Goal: Task Accomplishment & Management: Manage account settings

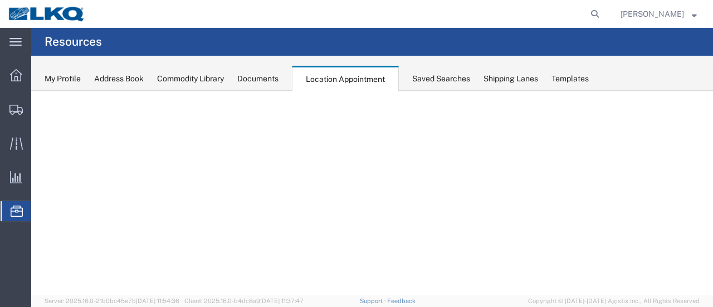
select select "28716"
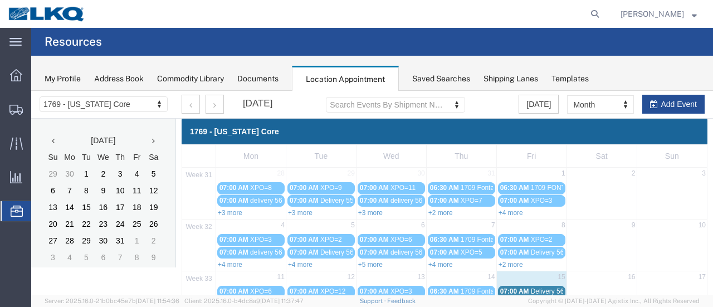
scroll to position [71, 0]
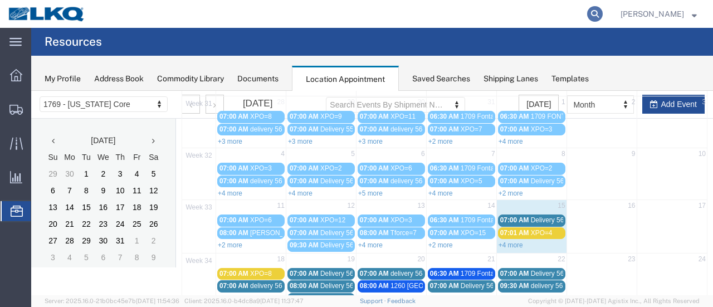
click at [603, 13] on icon at bounding box center [595, 14] width 16 height 16
paste input "56496047"
type input "56496047"
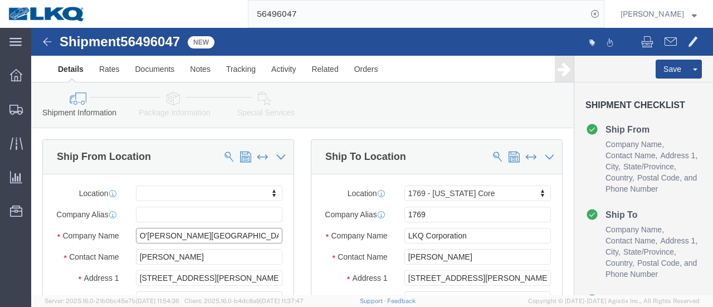
select select
select select "28716"
drag, startPoint x: 133, startPoint y: 218, endPoint x: 115, endPoint y: 218, distance: 18.4
click div "O'[PERSON_NAME][GEOGRAPHIC_DATA]"
click at [0, 0] on span "Location Appointment" at bounding box center [0, 0] width 0 height 0
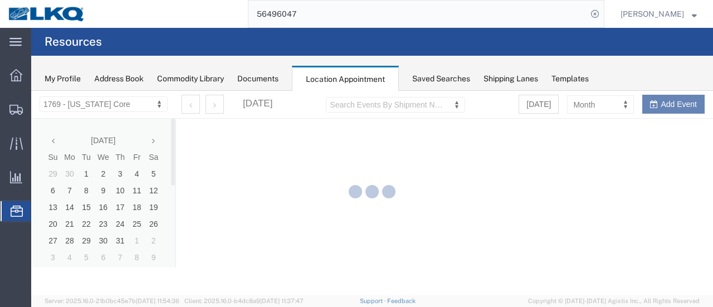
select select "28716"
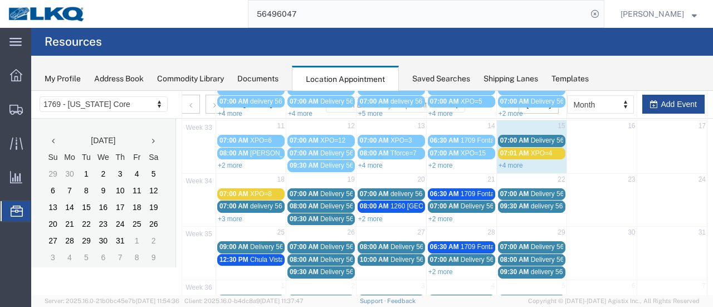
scroll to position [167, 0]
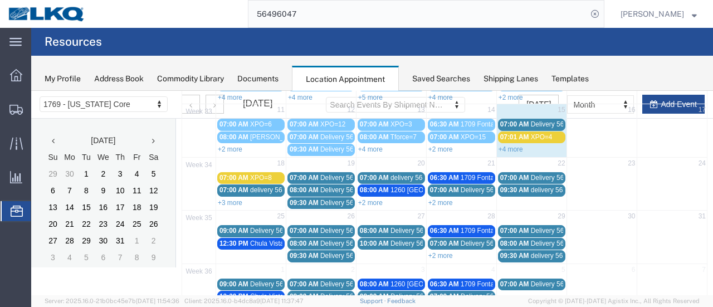
click at [228, 199] on link "+3 more" at bounding box center [230, 203] width 25 height 8
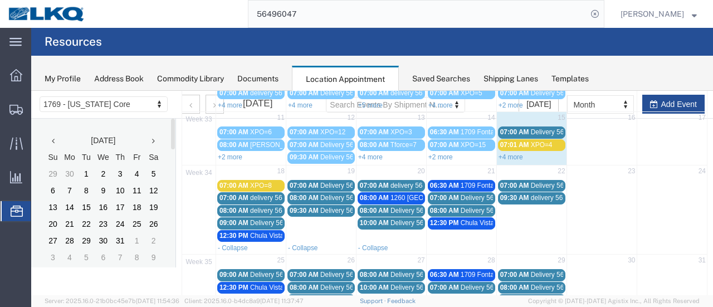
scroll to position [0, 0]
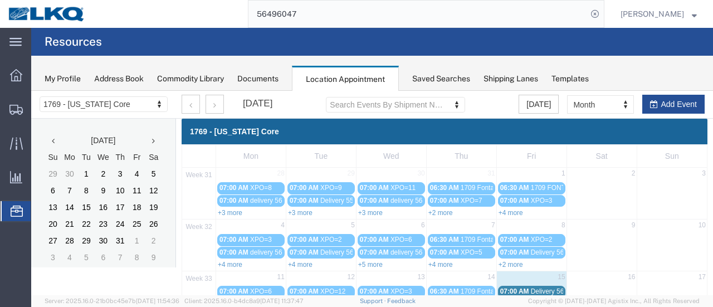
click at [405, 18] on input "56496047" at bounding box center [418, 14] width 339 height 27
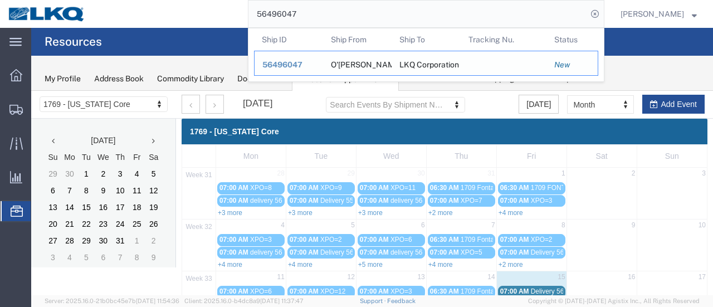
click at [288, 64] on span "56496047" at bounding box center [282, 64] width 40 height 9
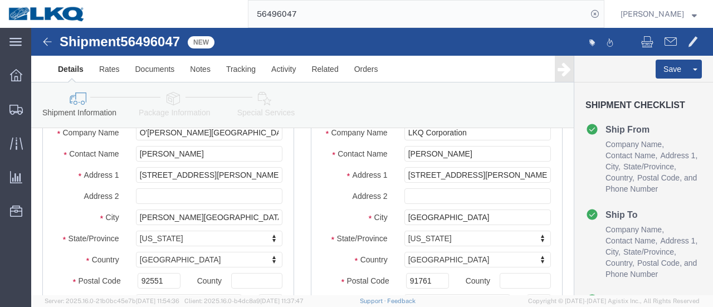
scroll to position [223, 0]
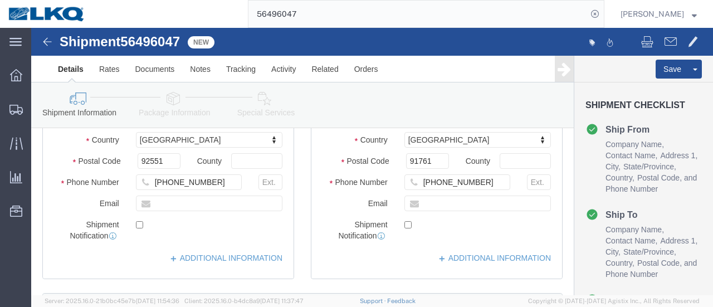
select select
select select "28716"
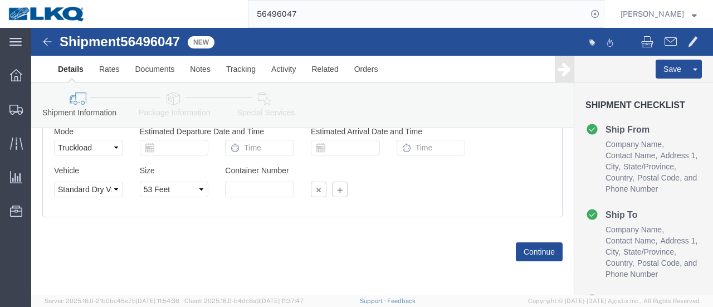
scroll to position [786, 0]
click button "Continue"
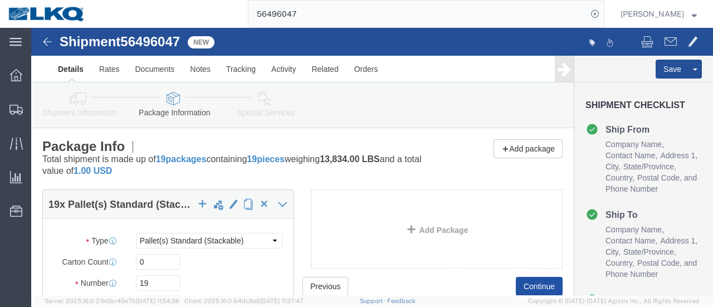
scroll to position [219, 0]
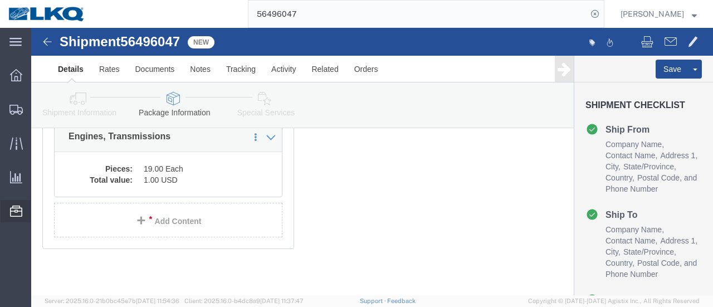
click at [0, 0] on span "Location Appointment" at bounding box center [0, 0] width 0 height 0
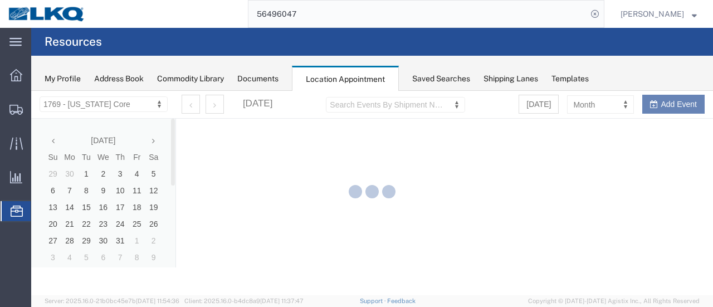
select select "28716"
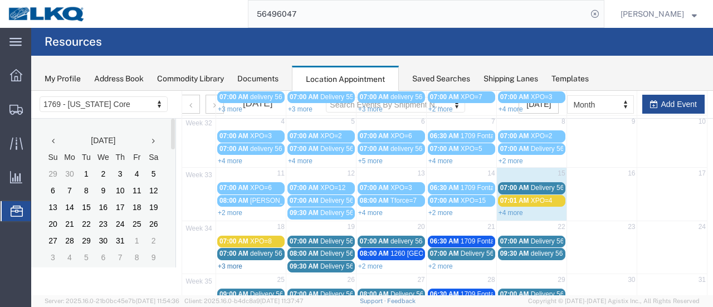
scroll to position [167, 0]
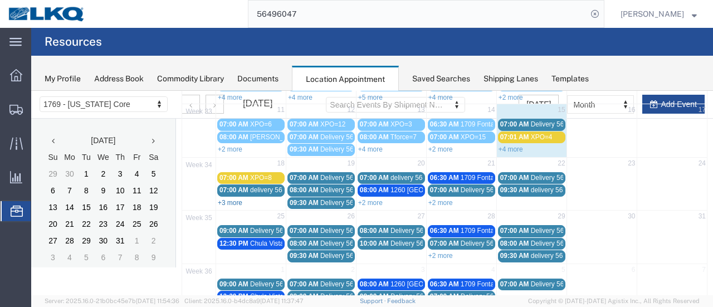
click at [238, 199] on link "+3 more" at bounding box center [230, 203] width 25 height 8
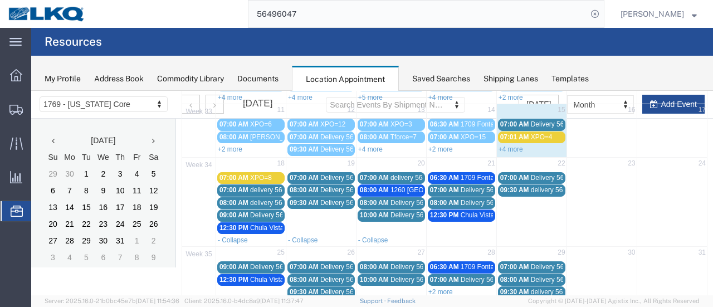
scroll to position [56, 0]
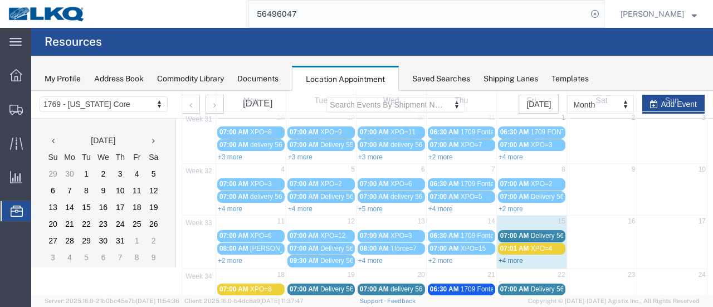
click at [505, 257] on link "+4 more" at bounding box center [511, 261] width 25 height 8
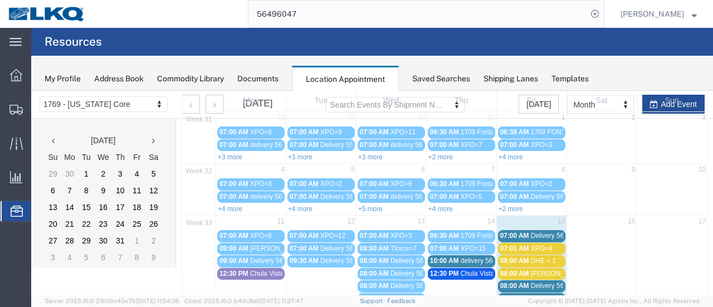
scroll to position [111, 0]
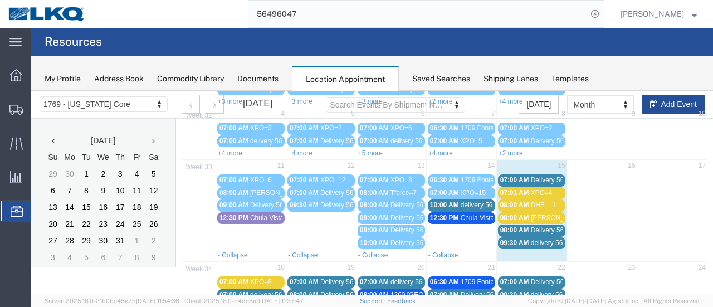
click at [517, 214] on span "08:00 AM" at bounding box center [514, 218] width 29 height 8
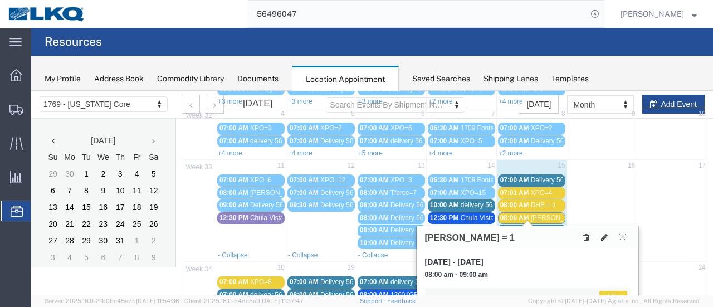
click at [603, 237] on icon at bounding box center [604, 237] width 7 height 8
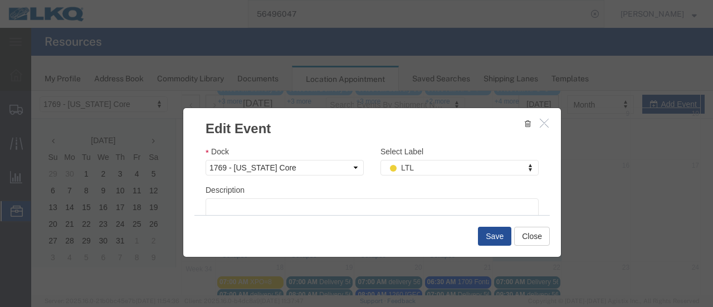
scroll to position [167, 0]
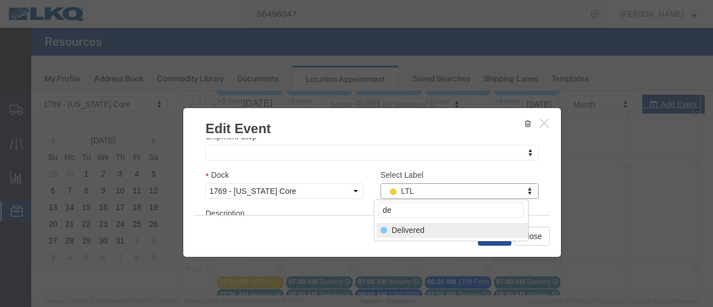
type input "de"
select select "40"
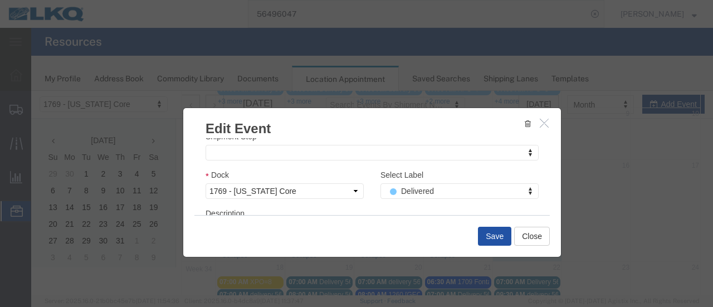
click at [494, 236] on button "Save" at bounding box center [494, 236] width 33 height 19
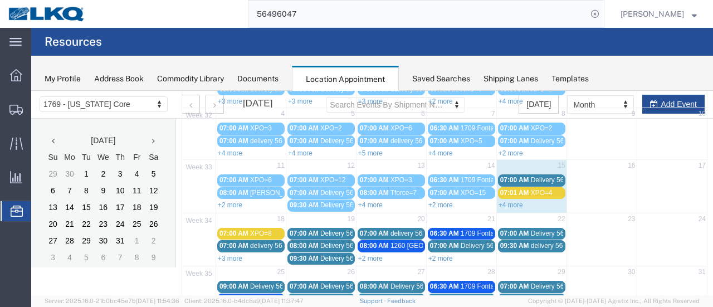
scroll to position [71, 0]
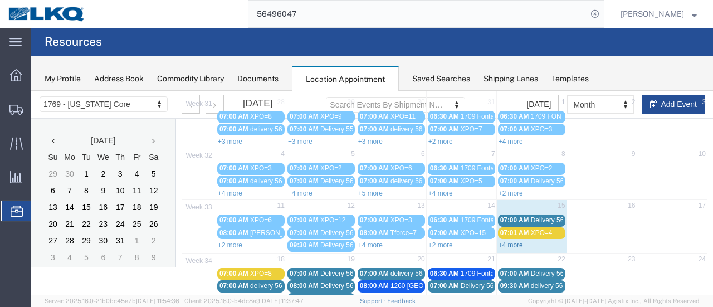
click at [508, 243] on link "+4 more" at bounding box center [511, 245] width 25 height 8
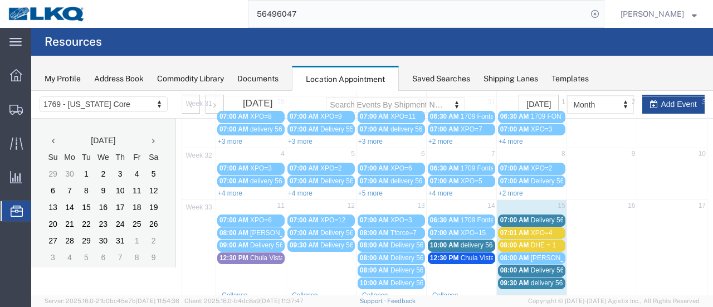
click at [513, 217] on span "07:00 AM" at bounding box center [514, 220] width 29 height 8
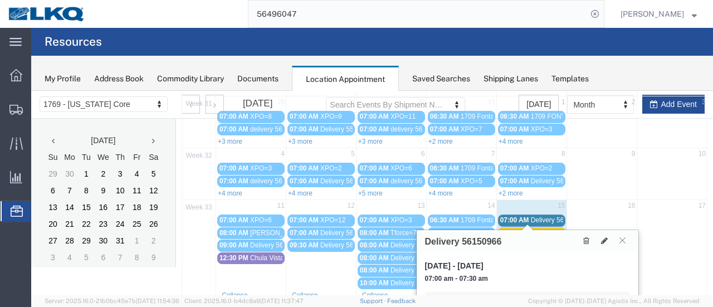
click at [512, 217] on span "07:00 AM" at bounding box center [514, 220] width 29 height 8
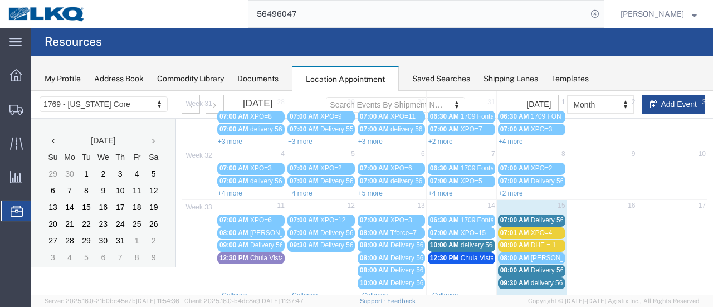
click at [522, 218] on span "07:00 AM" at bounding box center [514, 220] width 29 height 8
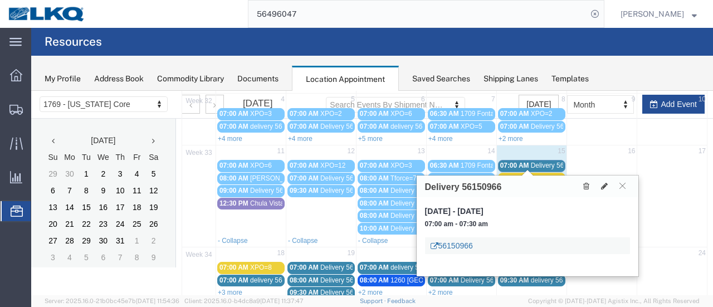
scroll to position [183, 0]
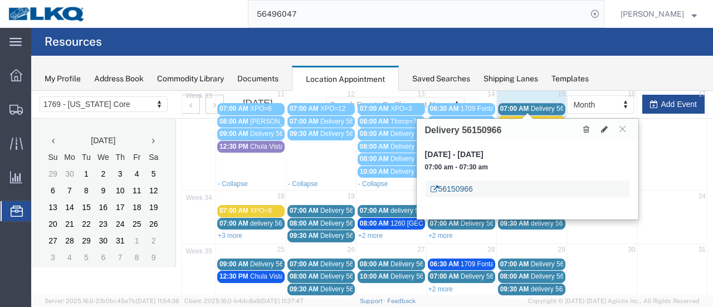
click at [458, 190] on link "56150966" at bounding box center [452, 188] width 42 height 11
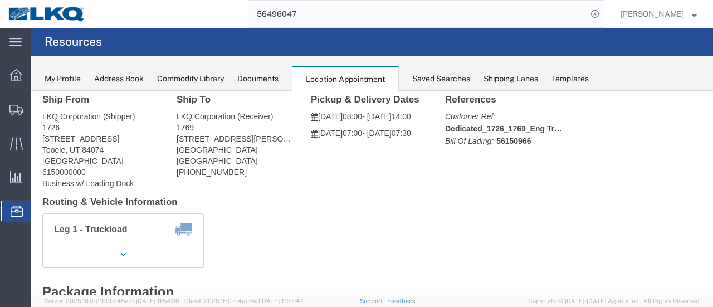
scroll to position [0, 0]
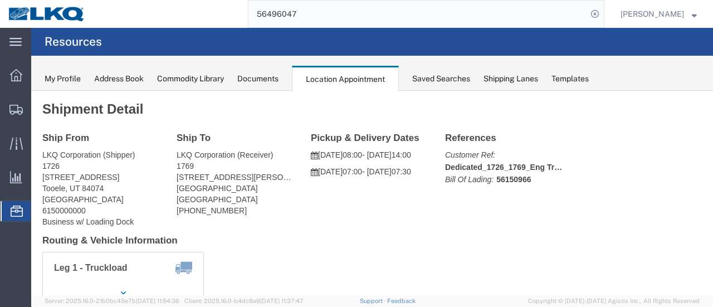
click at [266, 76] on div "Documents" at bounding box center [257, 79] width 41 height 12
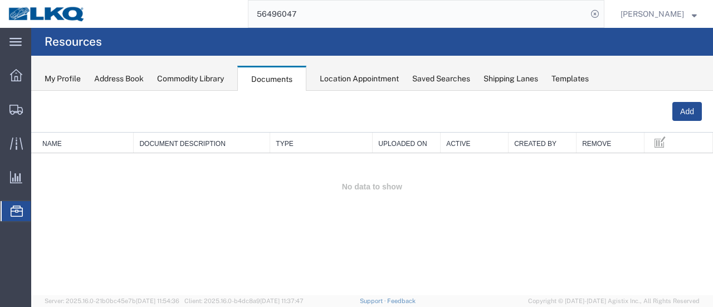
click at [337, 79] on div "Location Appointment" at bounding box center [359, 79] width 79 height 12
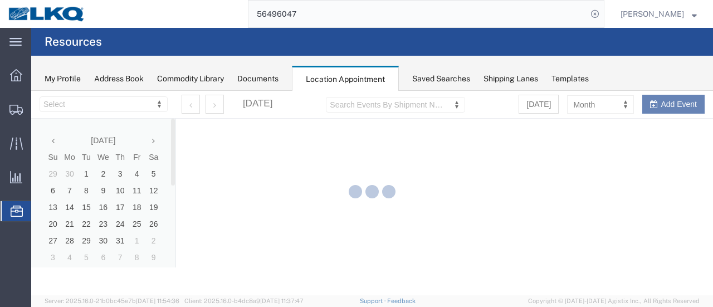
select select "28716"
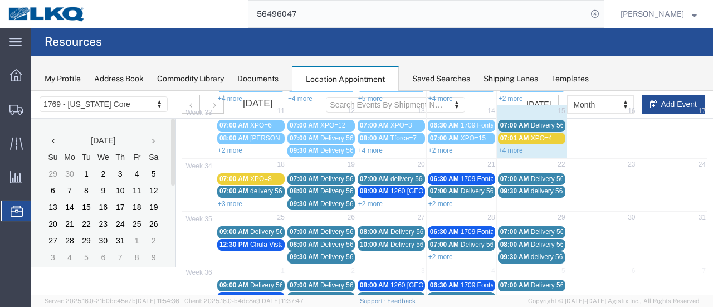
scroll to position [167, 0]
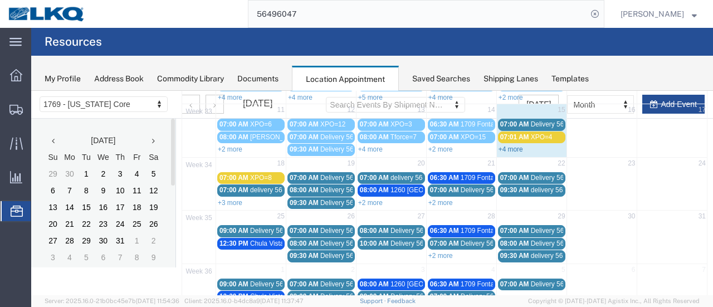
click at [515, 145] on link "+4 more" at bounding box center [511, 149] width 25 height 8
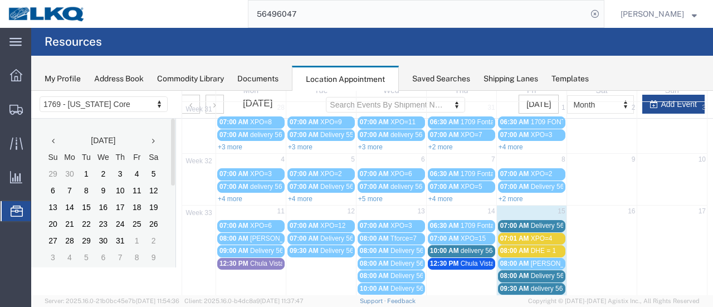
scroll to position [56, 0]
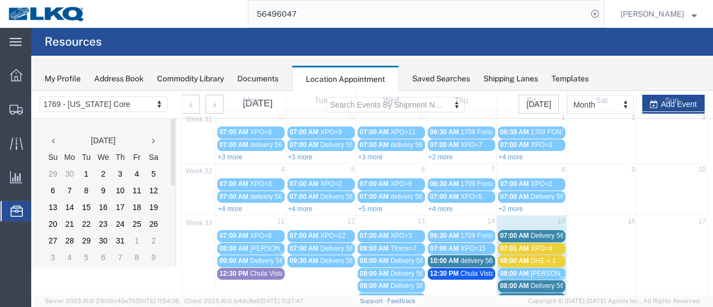
click at [535, 234] on span "Delivery 56150966" at bounding box center [558, 236] width 55 height 8
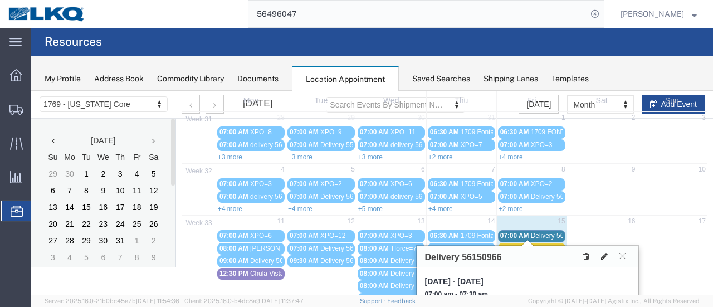
click at [605, 257] on icon at bounding box center [604, 256] width 7 height 8
select select "1"
select select
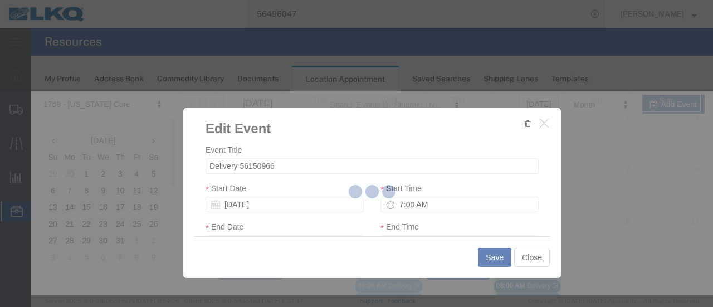
select select
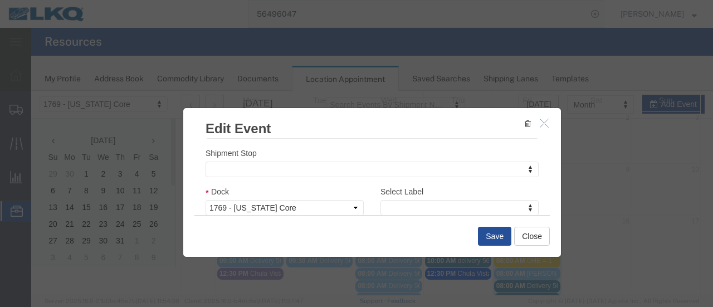
scroll to position [167, 0]
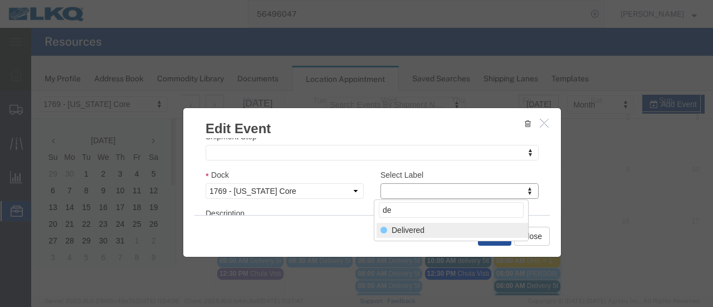
type input "de"
select select "40"
click at [486, 238] on button "Save" at bounding box center [494, 236] width 33 height 19
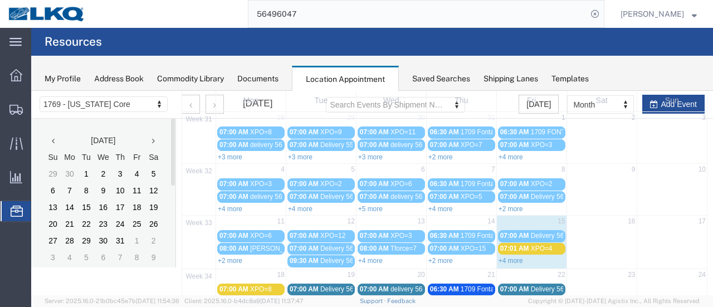
click at [525, 249] on div "07:01 AM XPO=4" at bounding box center [531, 249] width 63 height 8
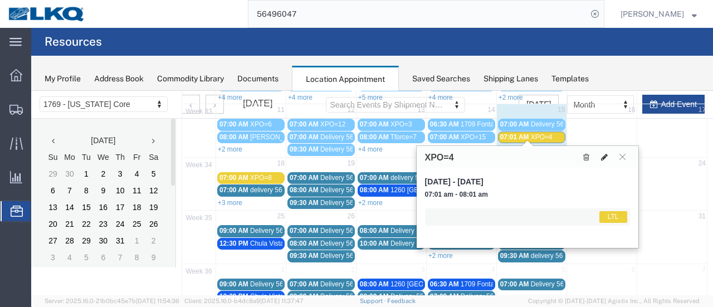
click at [605, 157] on icon at bounding box center [604, 157] width 7 height 8
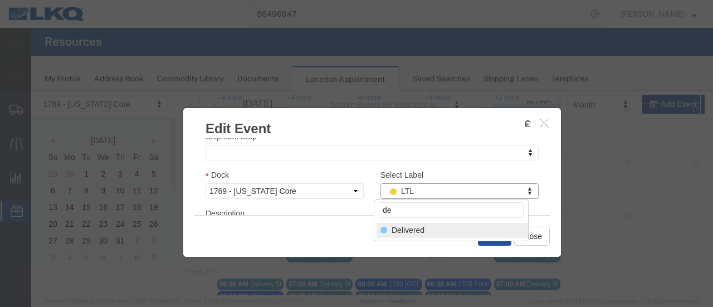
type input "de"
select select "40"
click at [488, 232] on button "Save" at bounding box center [494, 236] width 33 height 19
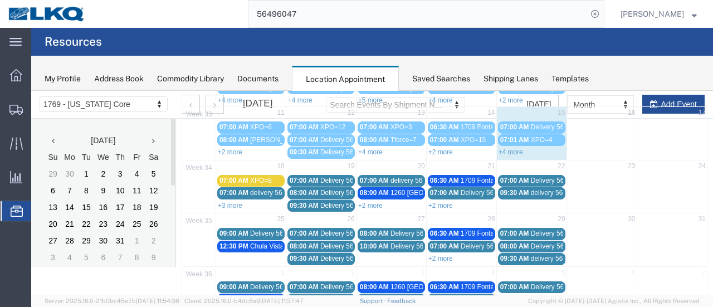
scroll to position [183, 0]
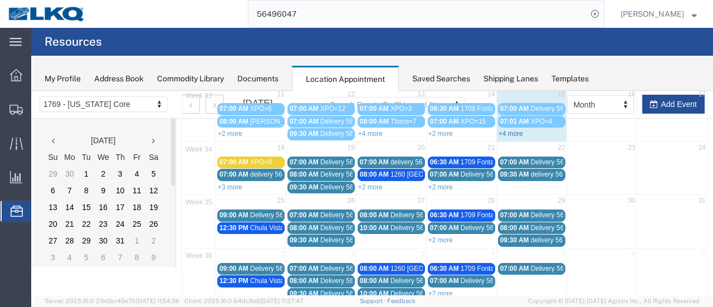
click at [511, 130] on link "+4 more" at bounding box center [511, 134] width 25 height 8
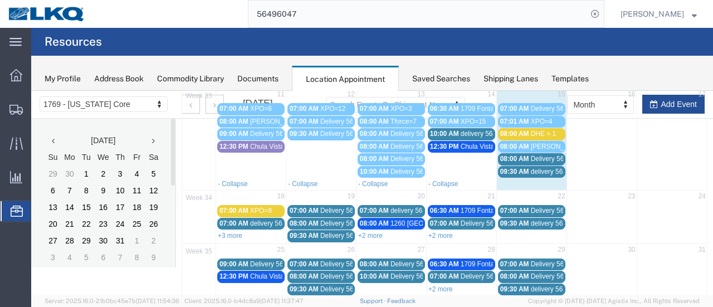
click at [525, 158] on div "08:00 AM Delivery 56150968" at bounding box center [531, 159] width 63 height 8
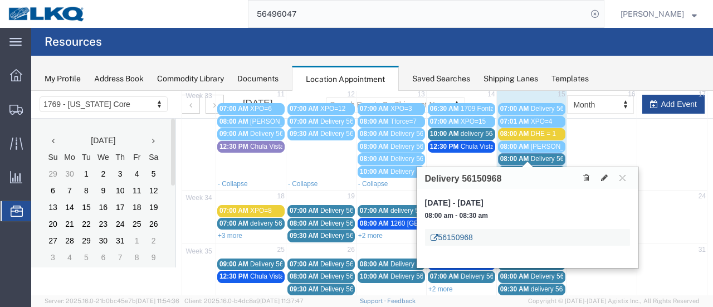
click at [457, 239] on link "56150968" at bounding box center [452, 237] width 42 height 11
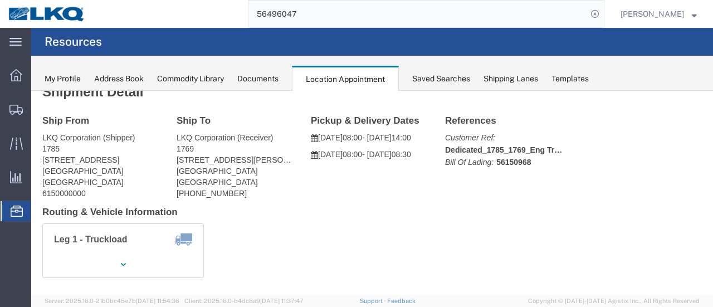
scroll to position [0, 0]
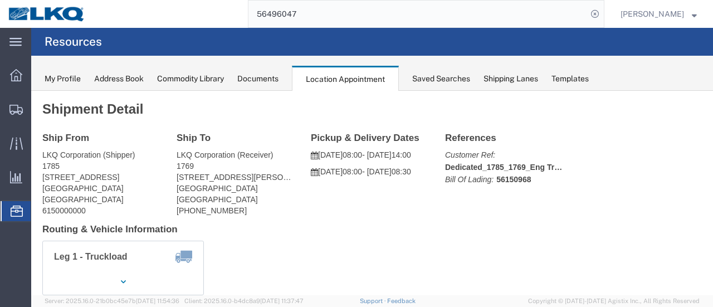
click at [259, 80] on div "Documents" at bounding box center [257, 79] width 41 height 12
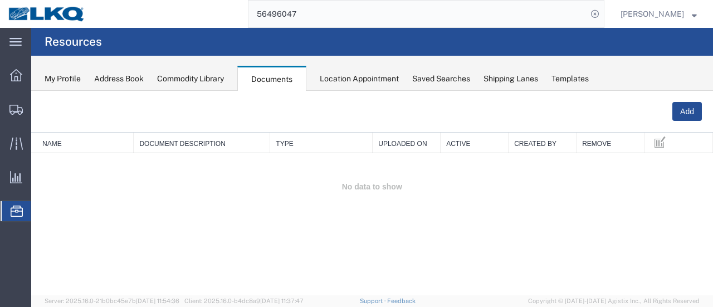
click at [368, 77] on div "Location Appointment" at bounding box center [359, 79] width 79 height 12
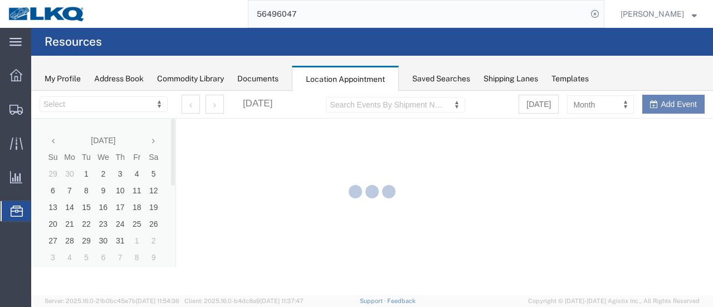
select select "28716"
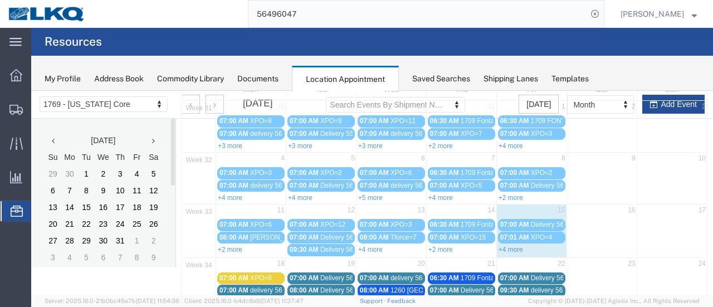
scroll to position [167, 0]
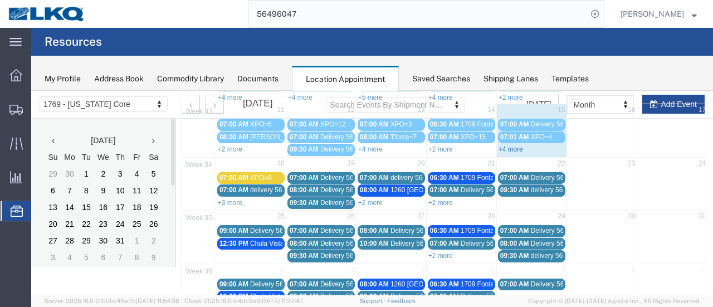
click at [501, 149] on link "+4 more" at bounding box center [511, 149] width 25 height 8
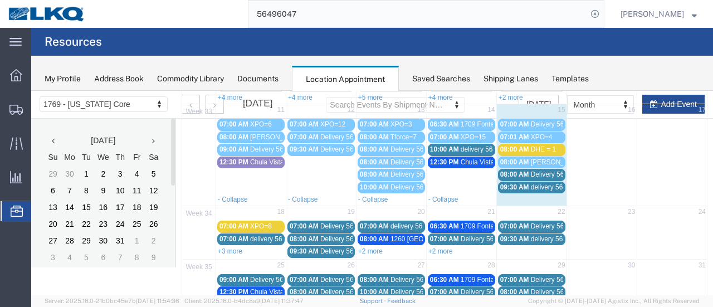
click at [524, 172] on span "08:00 AM" at bounding box center [514, 174] width 29 height 8
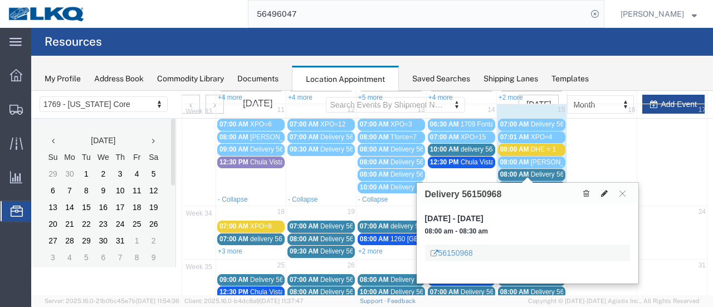
click at [602, 194] on icon at bounding box center [604, 193] width 7 height 8
select select "1"
select select
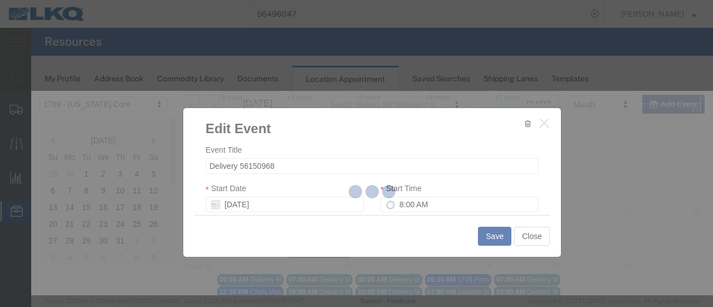
select select
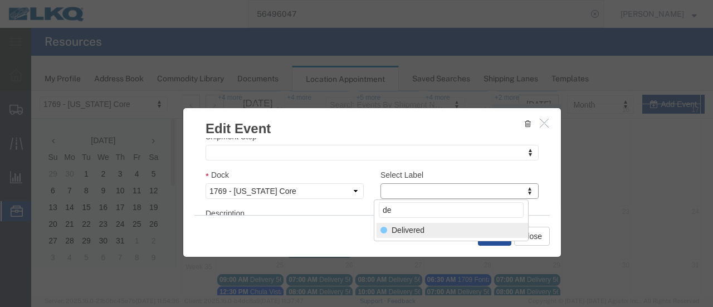
type input "de"
select select "40"
click at [497, 238] on button "Save" at bounding box center [494, 236] width 33 height 19
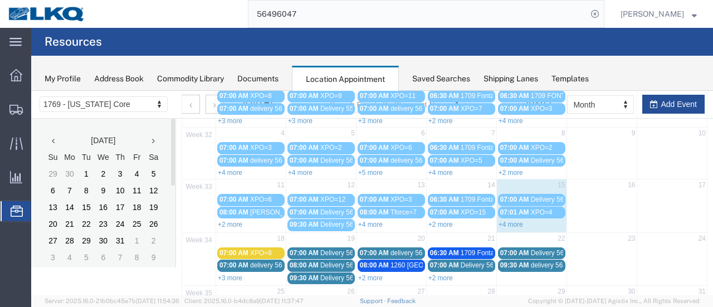
scroll to position [81, 0]
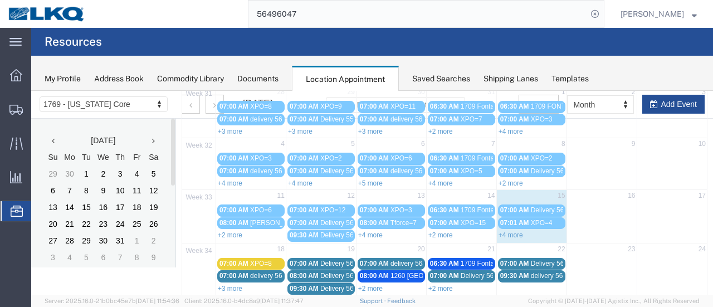
click at [439, 231] on link "+2 more" at bounding box center [440, 235] width 25 height 8
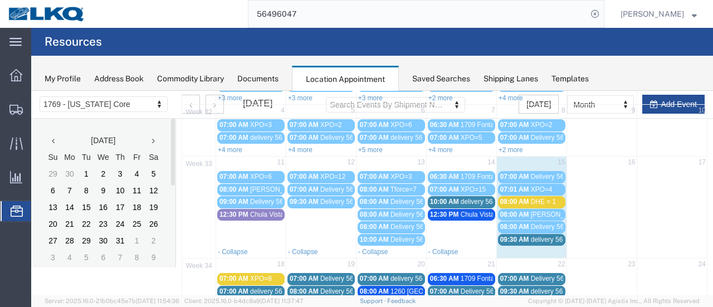
scroll to position [137, 0]
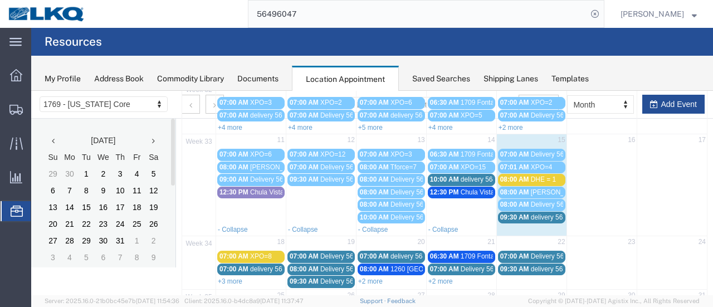
click at [447, 188] on span "12:30 PM" at bounding box center [444, 192] width 29 height 8
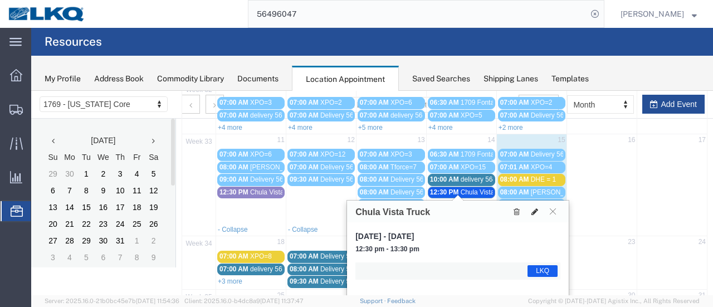
click at [534, 211] on icon at bounding box center [535, 212] width 7 height 8
select select "1"
select select "22"
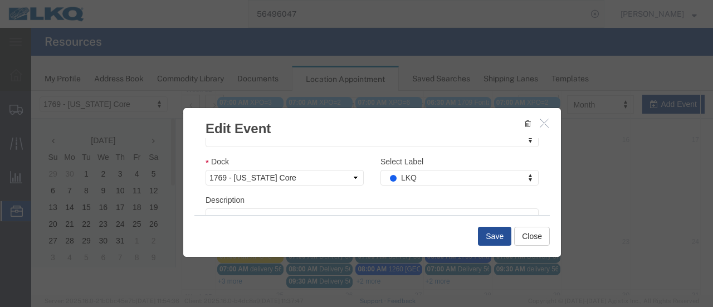
scroll to position [167, 0]
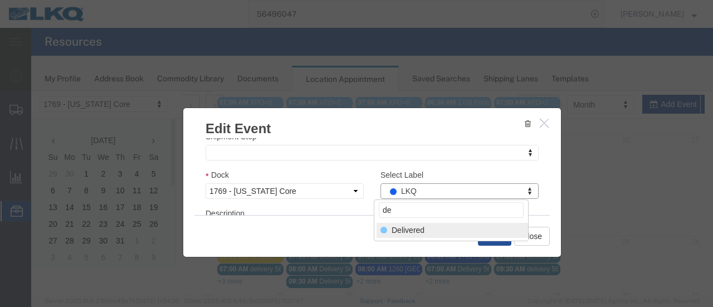
type input "de"
select select "40"
click at [499, 239] on button "Save" at bounding box center [494, 236] width 33 height 19
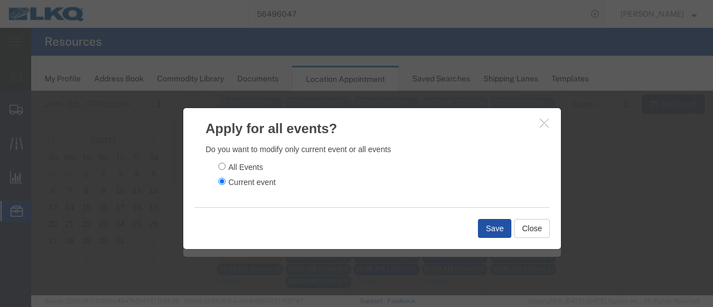
click at [493, 231] on button "Save" at bounding box center [494, 228] width 33 height 19
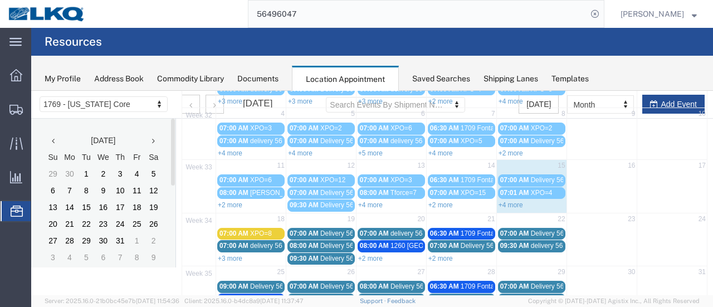
scroll to position [56, 0]
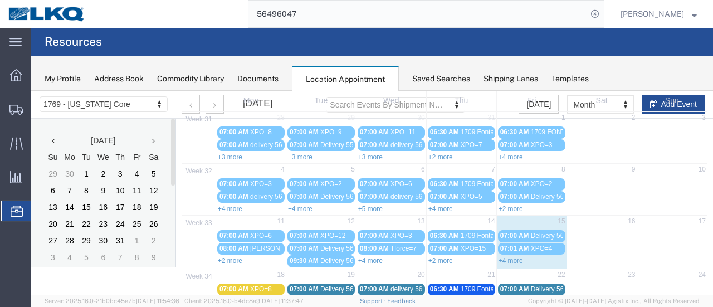
click at [445, 255] on div "+2 more" at bounding box center [462, 260] width 70 height 11
select select "1"
select select
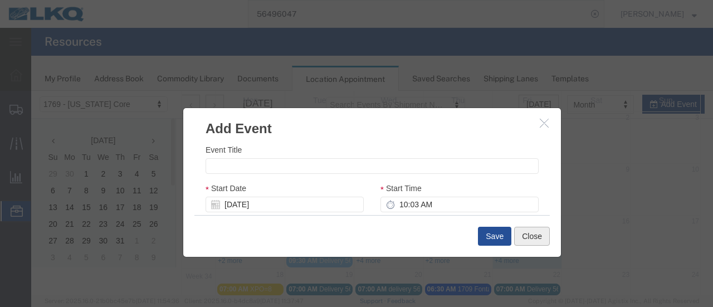
click at [522, 231] on button "Close" at bounding box center [532, 236] width 36 height 19
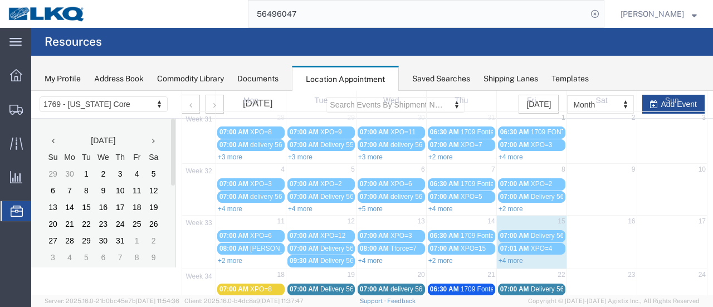
click at [446, 258] on link "+2 more" at bounding box center [440, 261] width 25 height 8
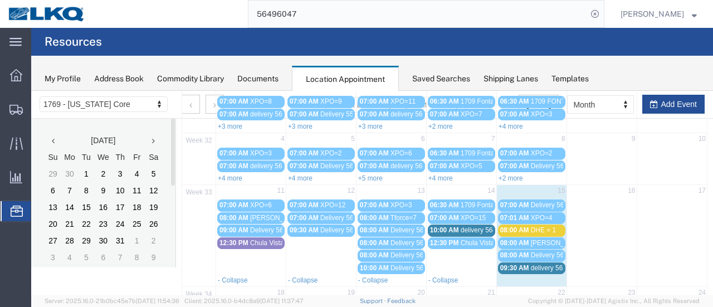
scroll to position [111, 0]
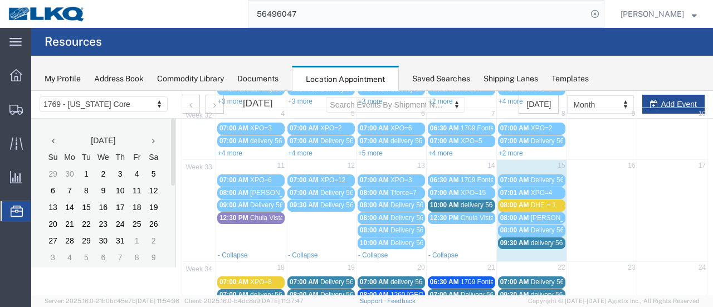
click at [461, 203] on span "delivery 56477778" at bounding box center [488, 205] width 54 height 8
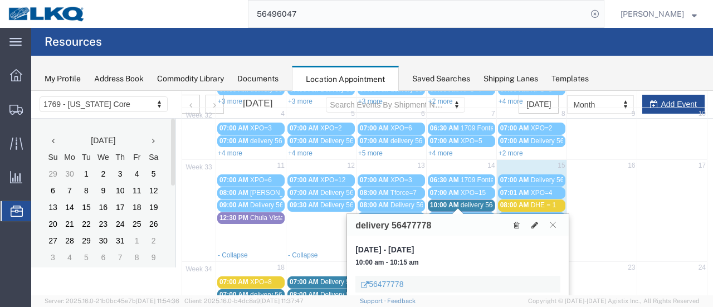
scroll to position [167, 0]
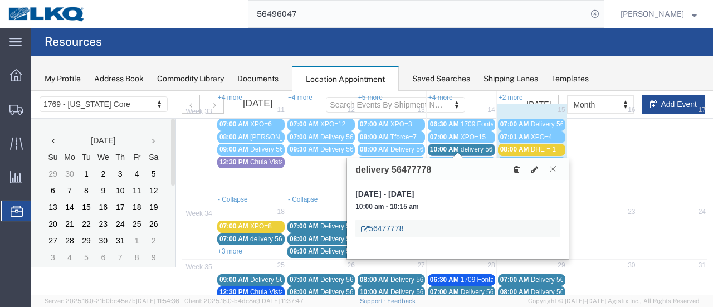
click at [390, 228] on link "56477778" at bounding box center [382, 228] width 42 height 11
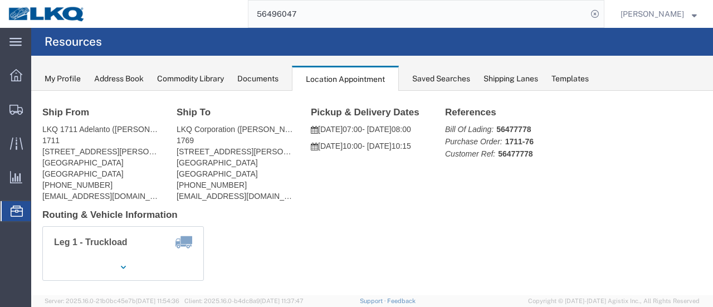
scroll to position [0, 0]
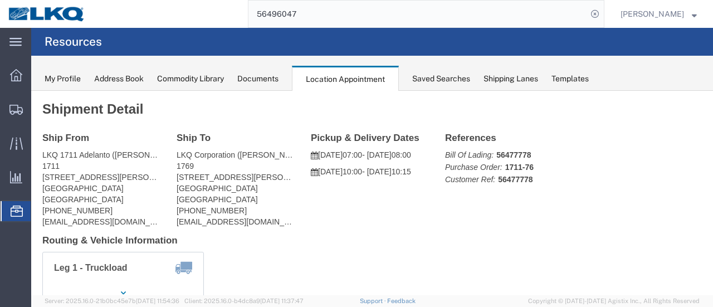
click at [267, 79] on div "Documents" at bounding box center [257, 79] width 41 height 12
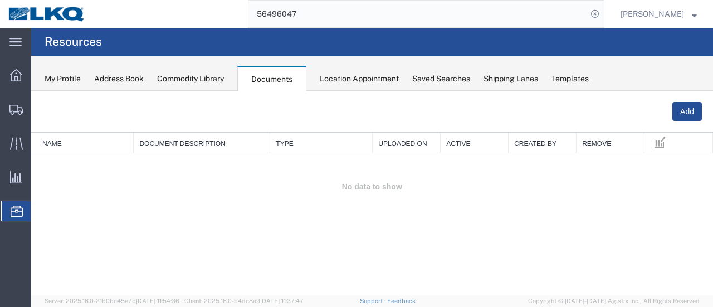
click at [362, 80] on div "Location Appointment" at bounding box center [359, 79] width 79 height 12
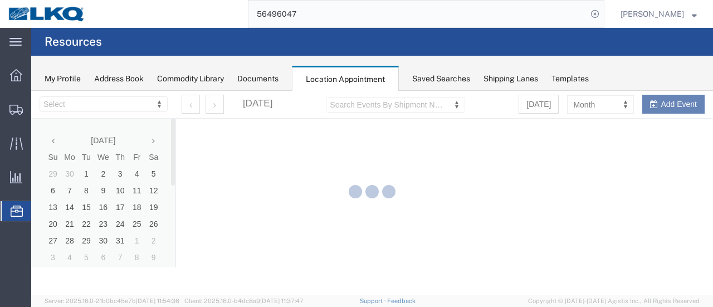
select select "28716"
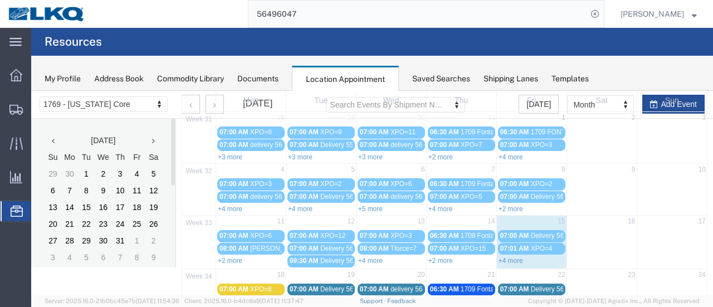
scroll to position [167, 0]
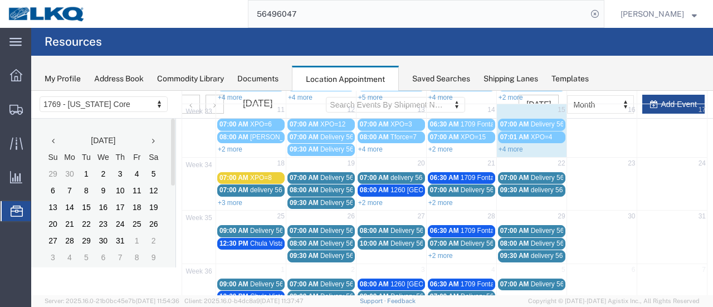
click at [438, 147] on link "+2 more" at bounding box center [440, 149] width 25 height 8
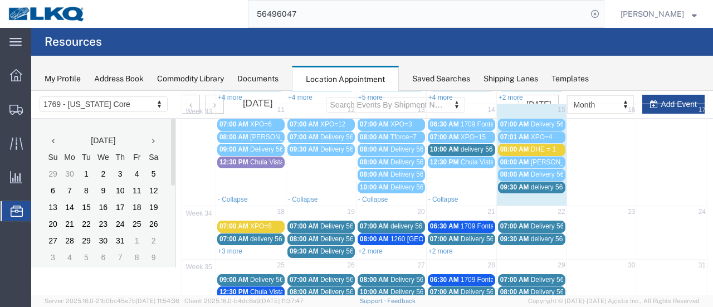
click at [445, 147] on span "10:00 AM" at bounding box center [444, 149] width 29 height 8
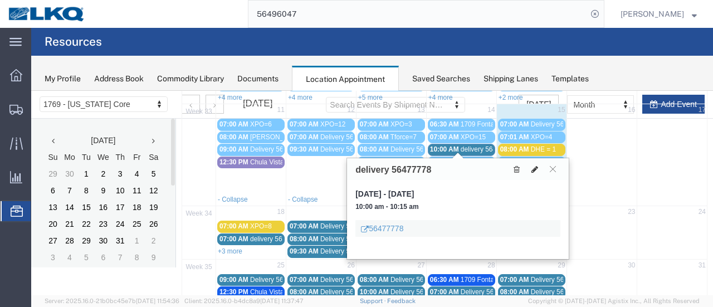
click at [535, 168] on icon at bounding box center [535, 169] width 7 height 8
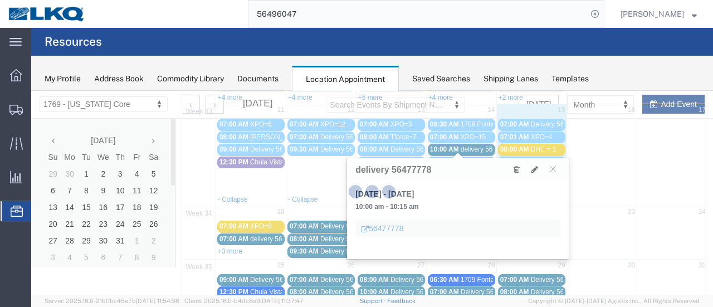
select select "1"
select select
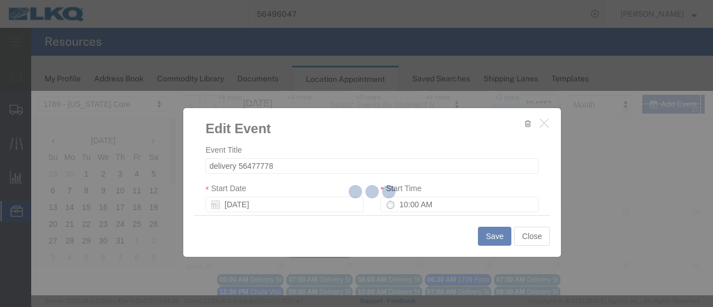
select select
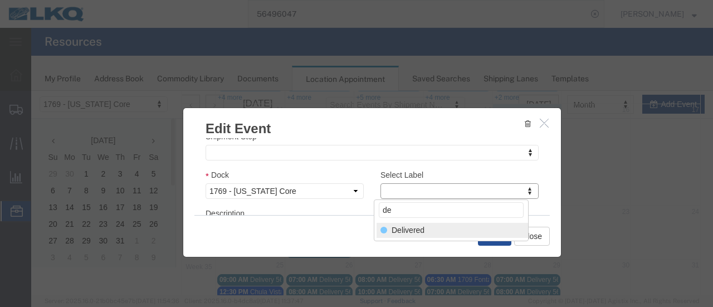
type input "de"
select select "40"
click at [495, 240] on button "Save" at bounding box center [494, 236] width 33 height 19
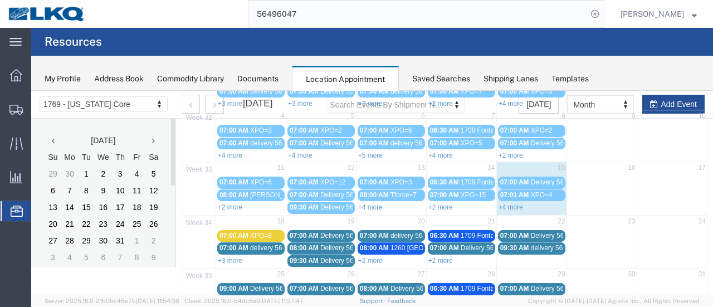
scroll to position [127, 0]
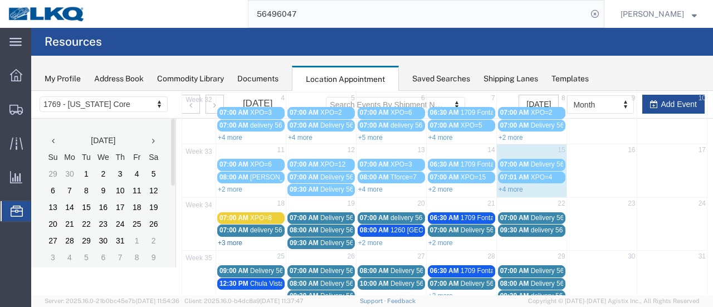
click at [229, 239] on link "+3 more" at bounding box center [230, 243] width 25 height 8
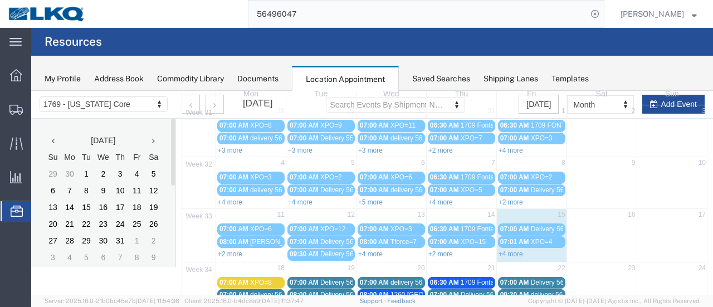
scroll to position [0, 0]
